Goal: Task Accomplishment & Management: Complete application form

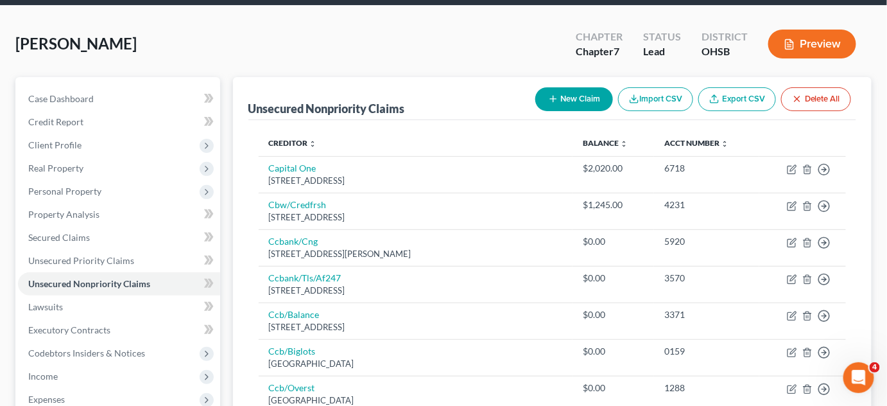
click at [261, 39] on div "[PERSON_NAME] Upgraded Chapter Chapter 7 Status Lead District [GEOGRAPHIC_DATA]…" at bounding box center [443, 49] width 856 height 56
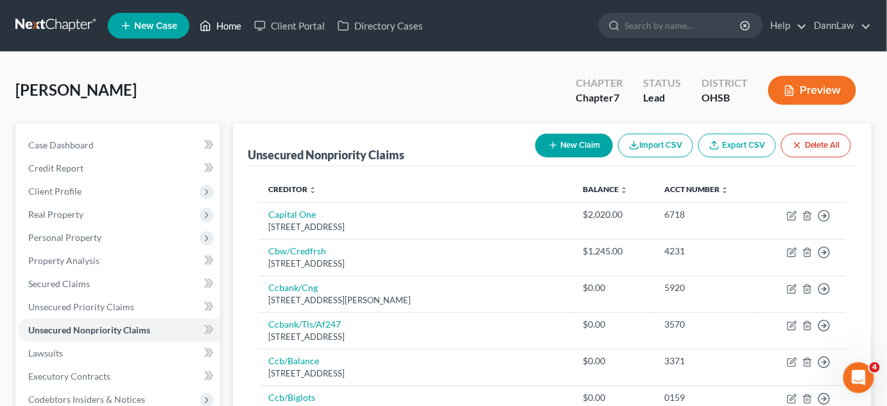
click at [217, 23] on link "Home" at bounding box center [220, 25] width 55 height 23
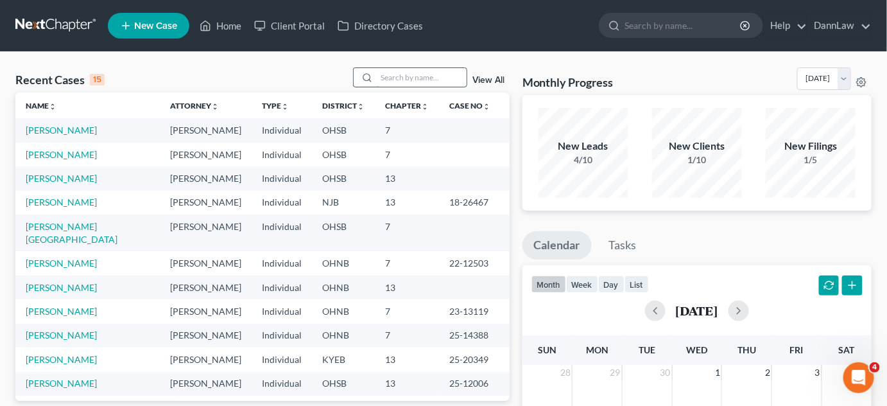
click at [442, 73] on input "search" at bounding box center [422, 77] width 90 height 19
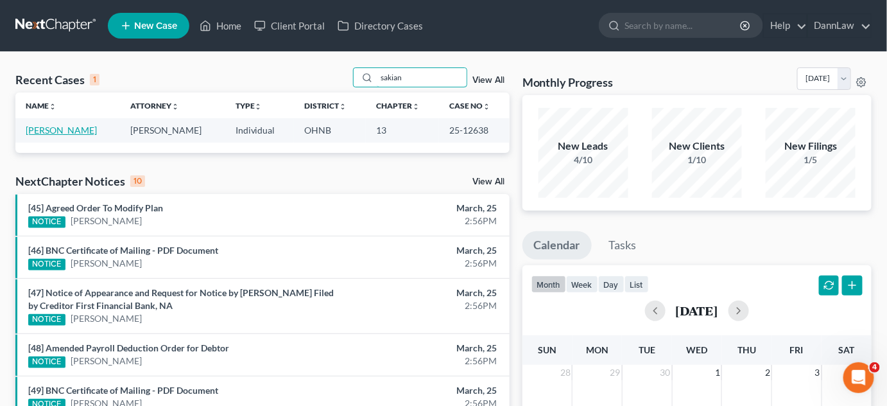
type input "sakian"
click at [78, 130] on link "[PERSON_NAME]" at bounding box center [61, 130] width 71 height 11
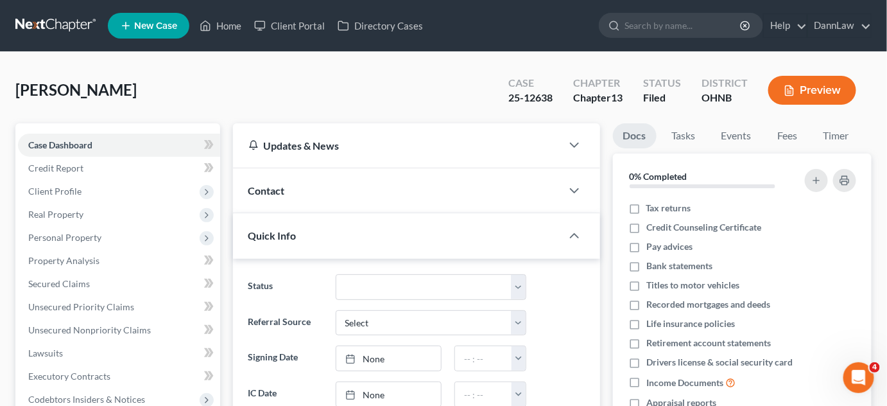
click at [304, 109] on div "[PERSON_NAME] Upgraded Case 25-12638 Chapter Chapter 13 Status [GEOGRAPHIC_DATA…" at bounding box center [443, 95] width 856 height 56
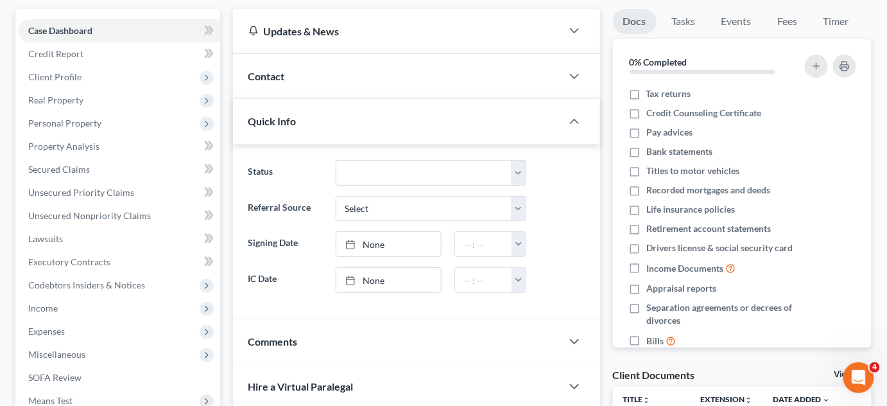
scroll to position [116, 0]
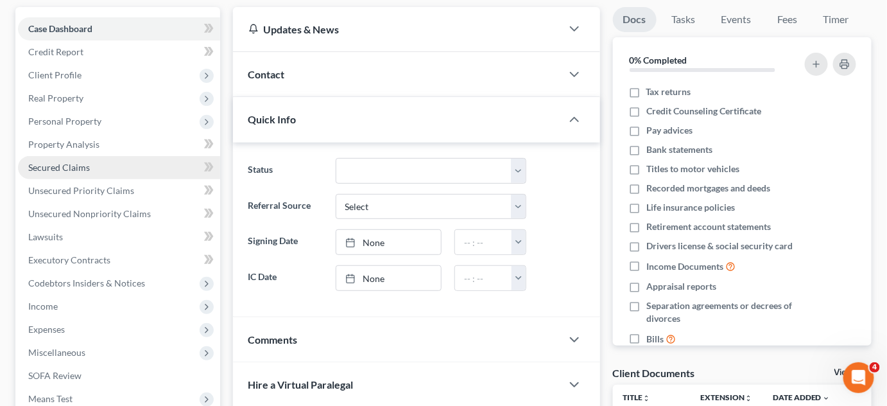
click at [74, 162] on span "Secured Claims" at bounding box center [59, 167] width 62 height 11
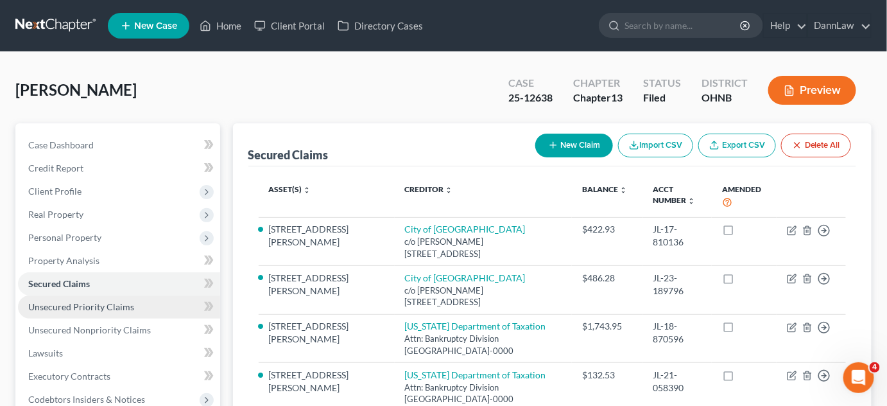
click at [83, 301] on span "Unsecured Priority Claims" at bounding box center [81, 306] width 106 height 11
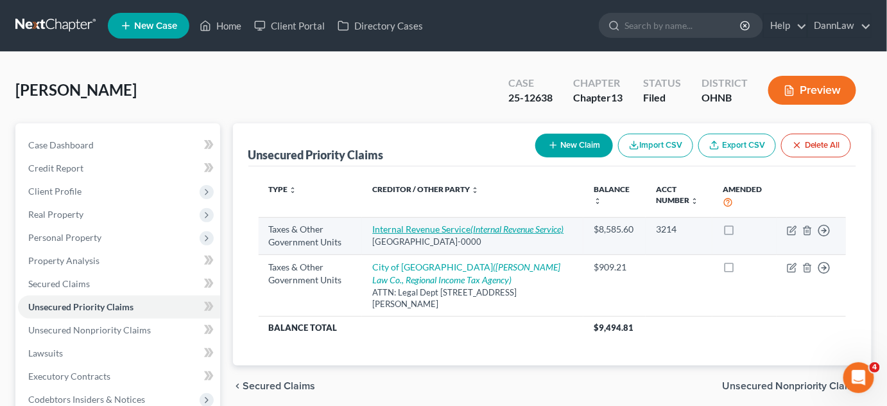
click at [415, 226] on link "Internal Revenue Service (Internal Revenue Service)" at bounding box center [467, 228] width 191 height 11
select select "0"
select select "39"
select select "0"
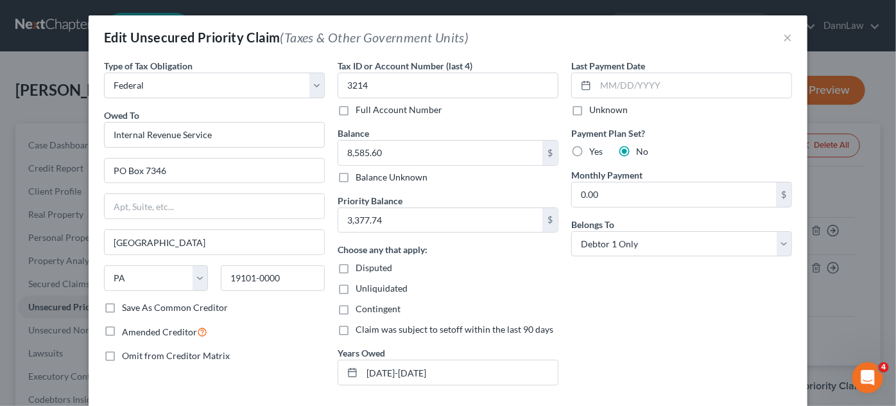
click at [789, 37] on div "Edit Unsecured Priority Claim (Taxes & Other Government Units) ×" at bounding box center [448, 37] width 719 height 44
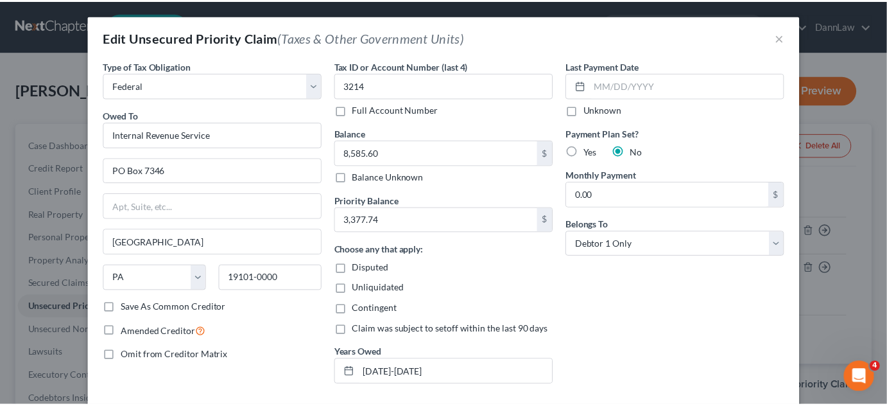
scroll to position [141, 0]
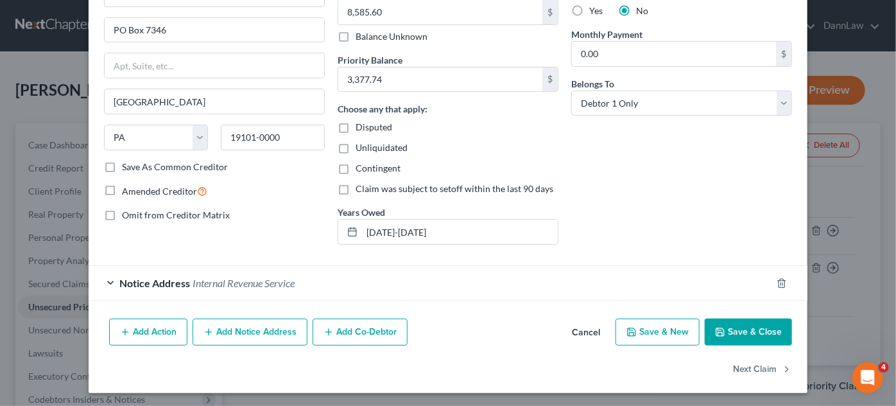
click at [761, 324] on button "Save & Close" at bounding box center [748, 331] width 87 height 27
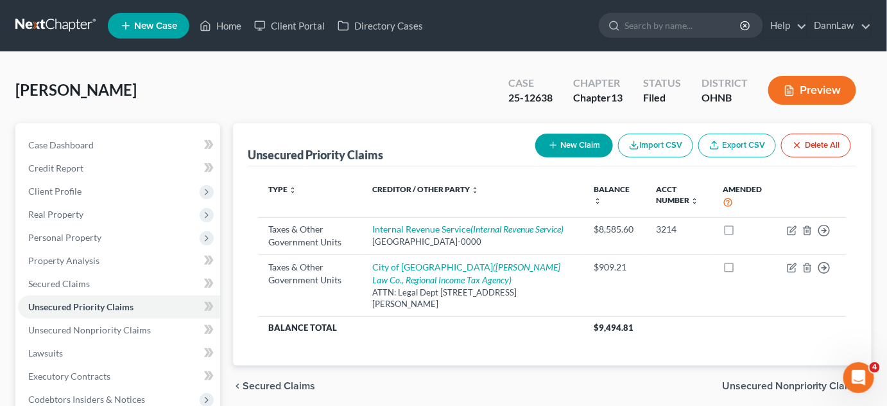
click at [419, 81] on div "[PERSON_NAME] Upgraded Case 25-12638 Chapter Chapter 13 Status [GEOGRAPHIC_DATA…" at bounding box center [443, 95] width 856 height 56
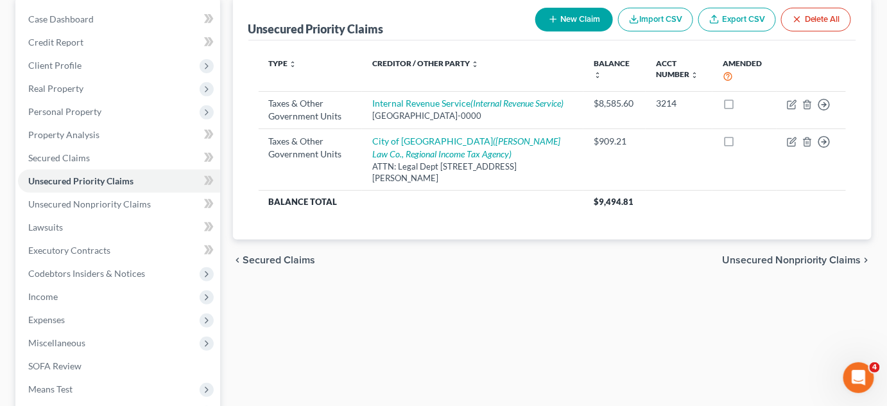
scroll to position [163, 0]
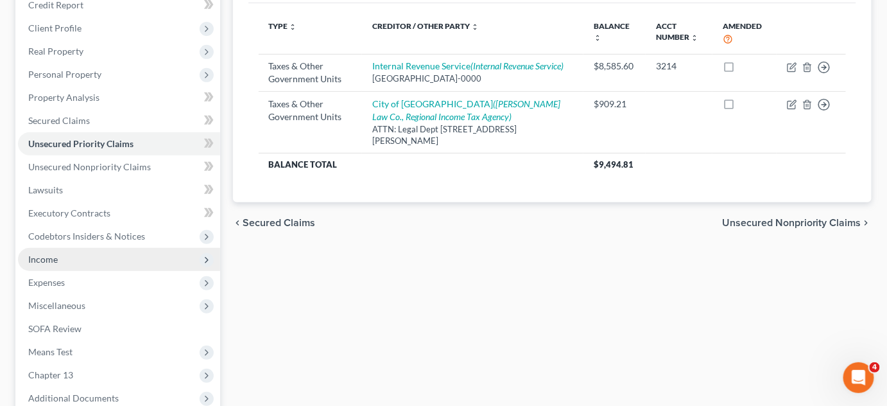
click at [51, 258] on span "Income" at bounding box center [43, 259] width 30 height 11
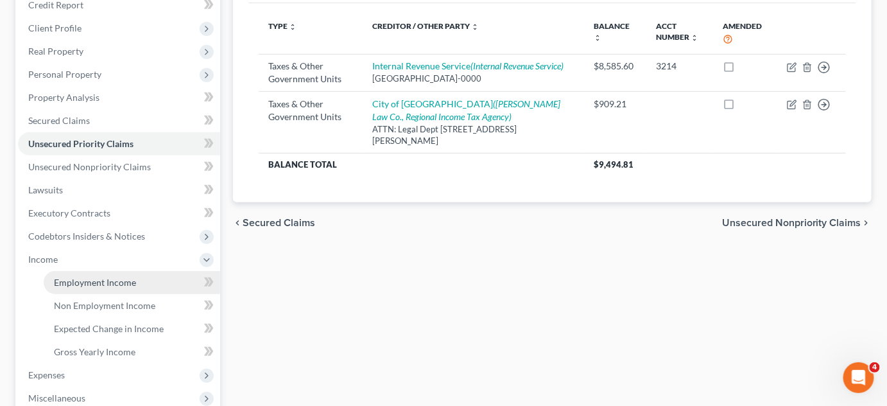
click at [72, 277] on span "Employment Income" at bounding box center [95, 282] width 82 height 11
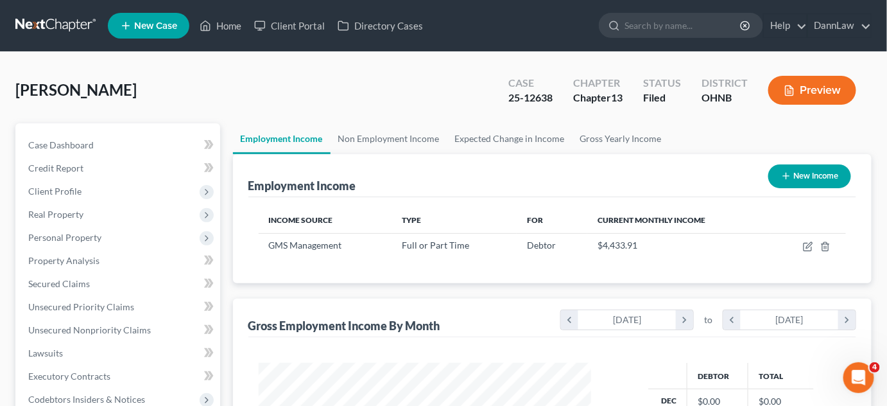
scroll to position [354, 0]
